Goal: Task Accomplishment & Management: Manage account settings

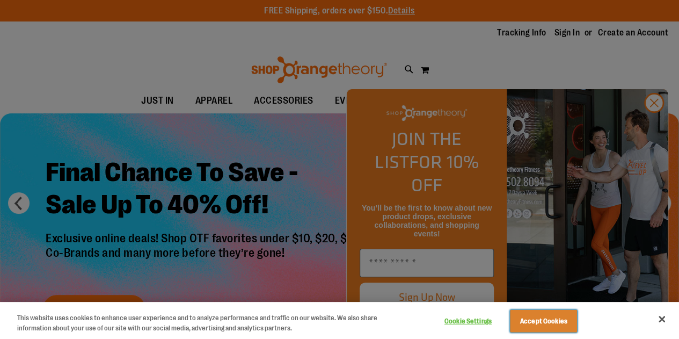
click at [555, 324] on button "Accept Cookies" at bounding box center [543, 321] width 67 height 23
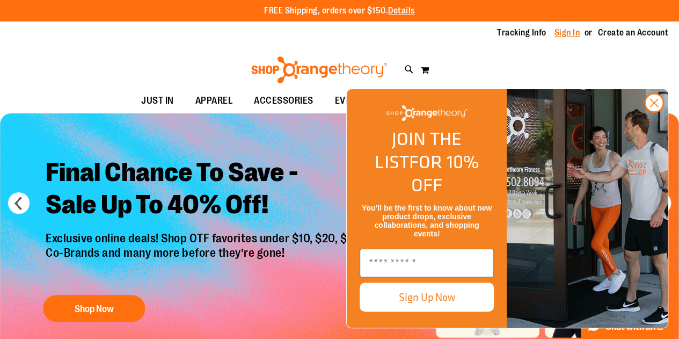
click at [570, 31] on link "Sign In" at bounding box center [568, 33] width 26 height 12
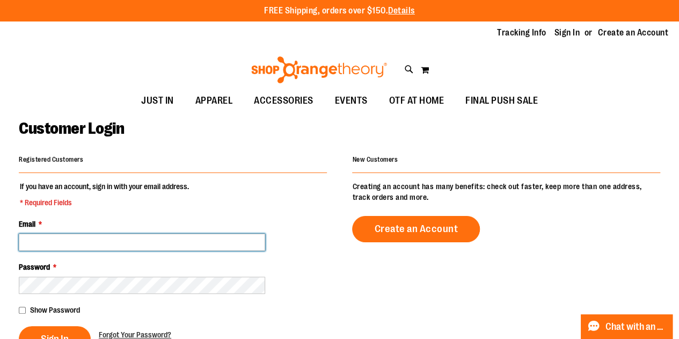
click at [40, 241] on input "Email *" at bounding box center [142, 242] width 246 height 17
type input "**********"
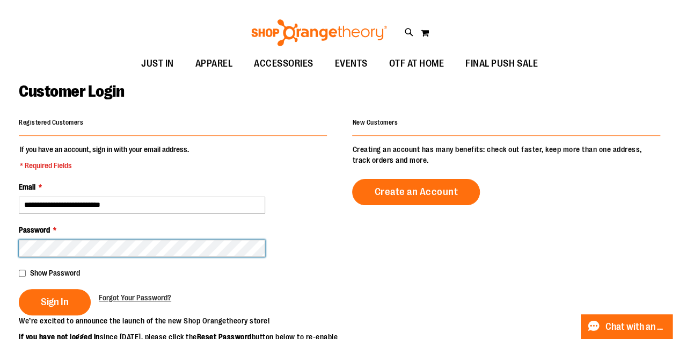
scroll to position [54, 0]
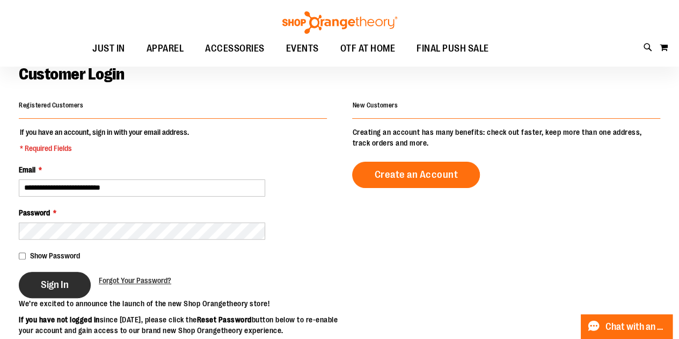
click at [59, 286] on span "Sign In" at bounding box center [55, 285] width 28 height 12
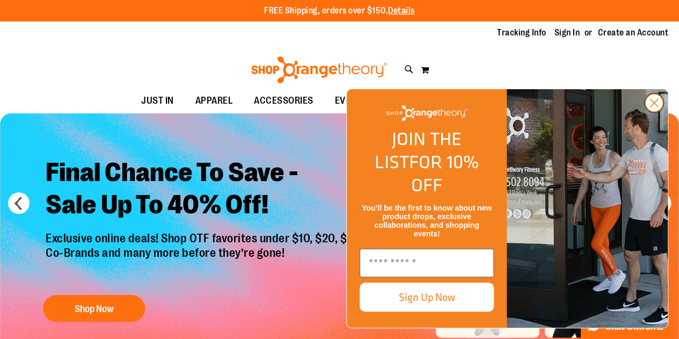
click at [657, 112] on circle "Close dialog" at bounding box center [654, 103] width 18 height 18
